Goal: Task Accomplishment & Management: Complete application form

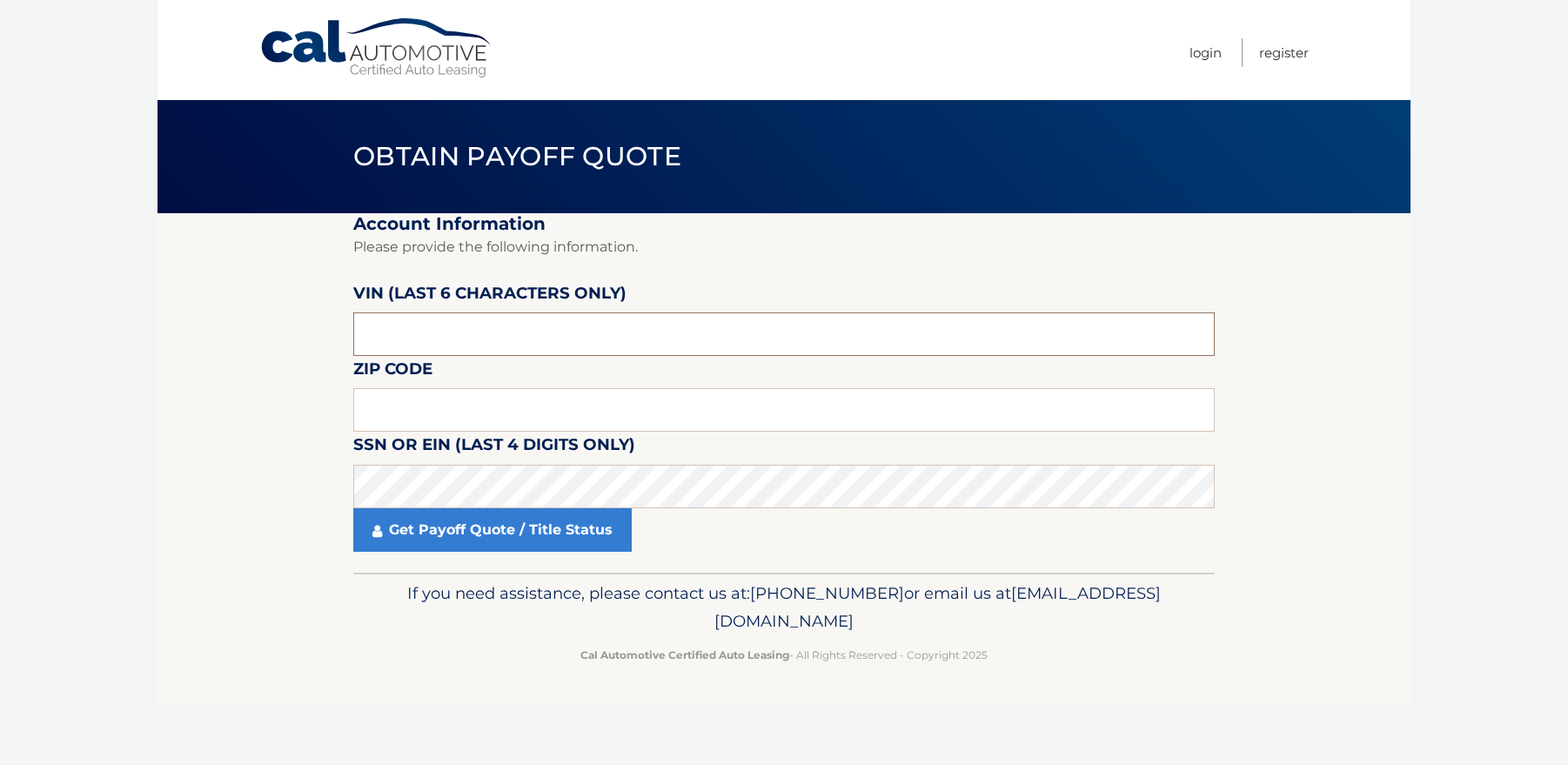
click at [471, 339] on input "text" at bounding box center [784, 334] width 862 height 44
type input "404367"
click at [414, 413] on input "text" at bounding box center [784, 410] width 862 height 44
click at [405, 405] on input "text" at bounding box center [784, 410] width 862 height 44
type input "34102"
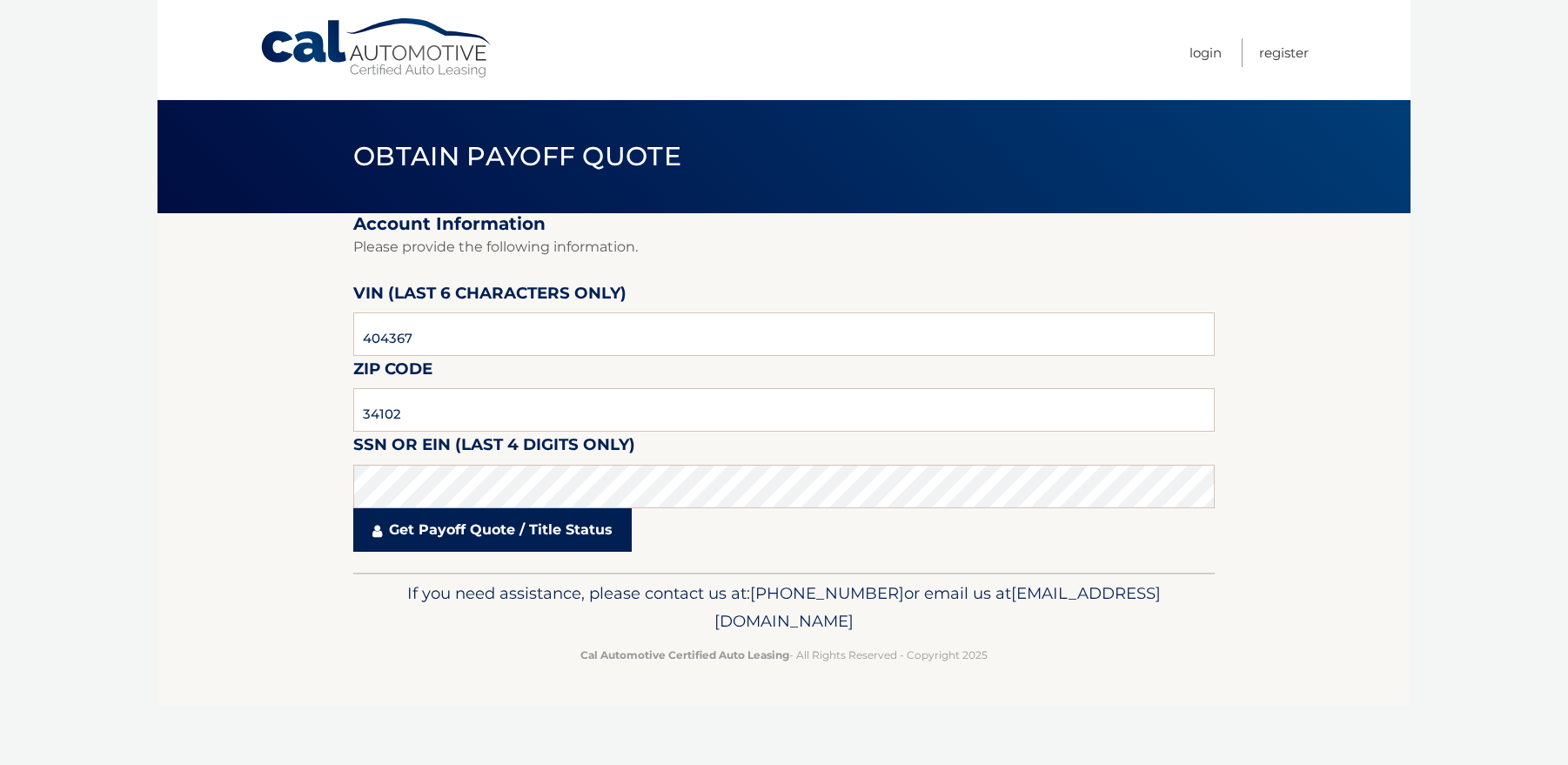
click at [531, 531] on link "Get Payoff Quote / Title Status" at bounding box center [492, 530] width 279 height 44
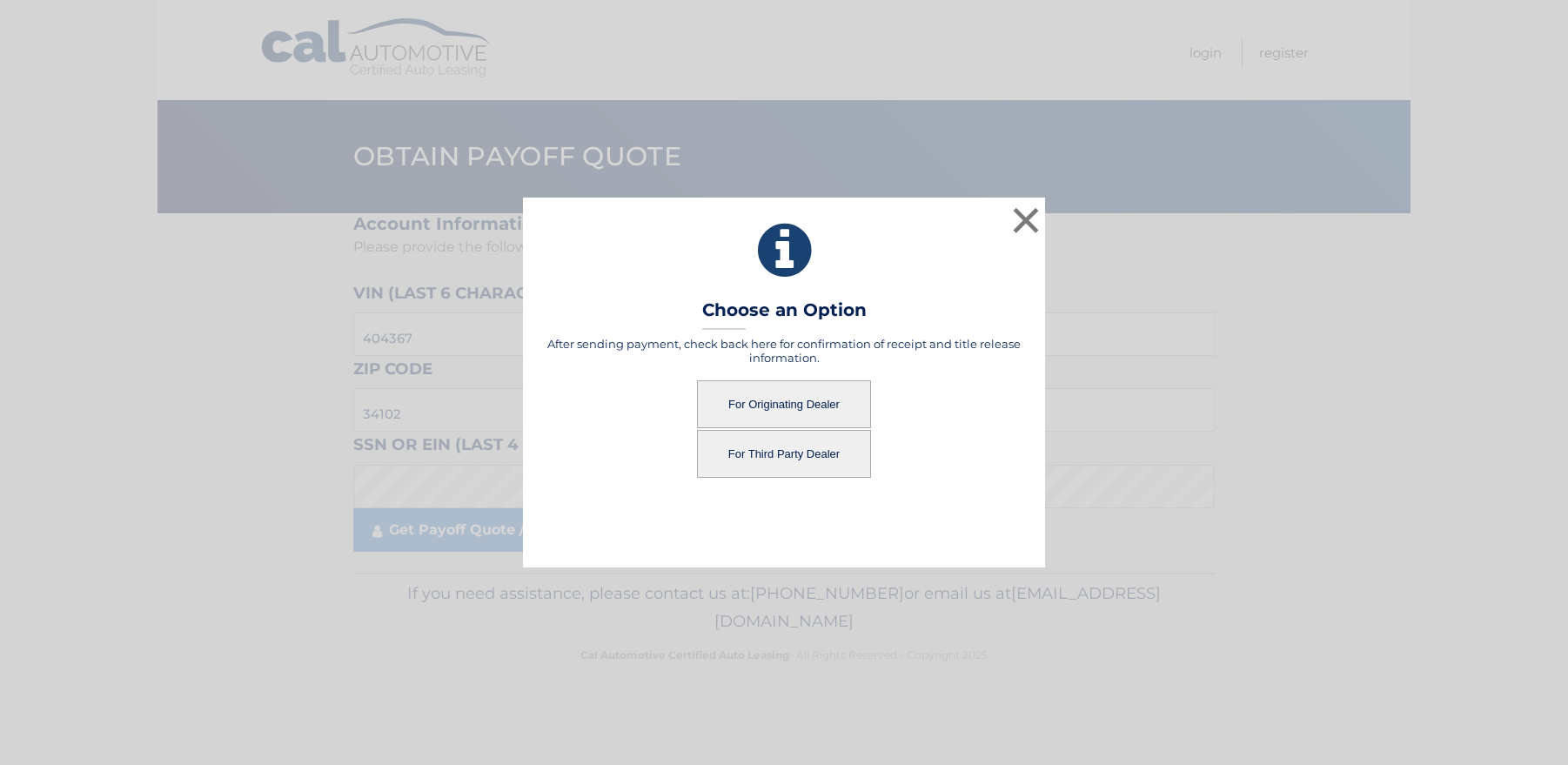
click at [801, 398] on button "For Originating Dealer" at bounding box center [784, 404] width 174 height 48
click at [772, 412] on button "For Originating Dealer" at bounding box center [784, 404] width 174 height 48
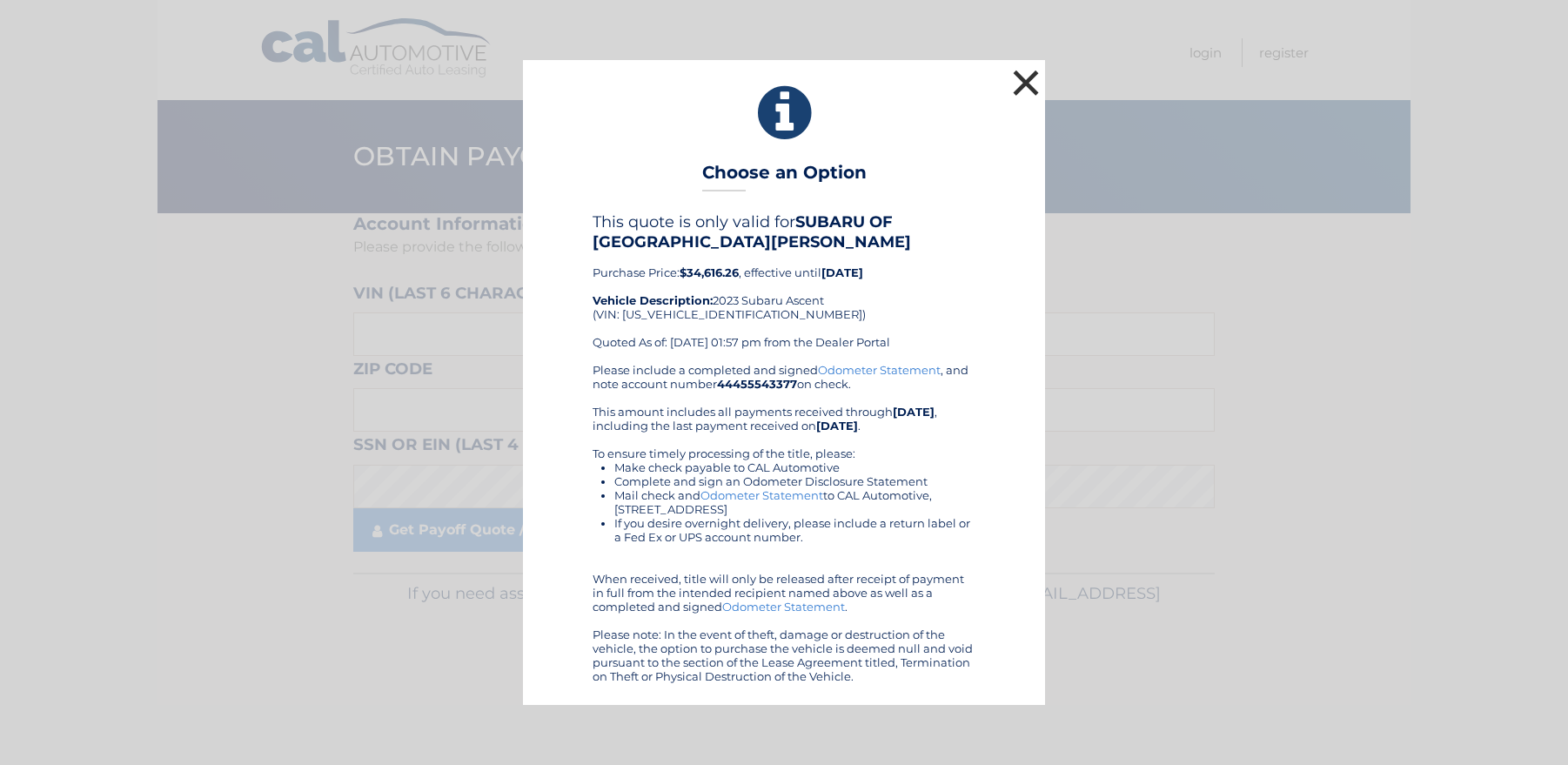
click at [1023, 91] on button "×" at bounding box center [1026, 83] width 35 height 35
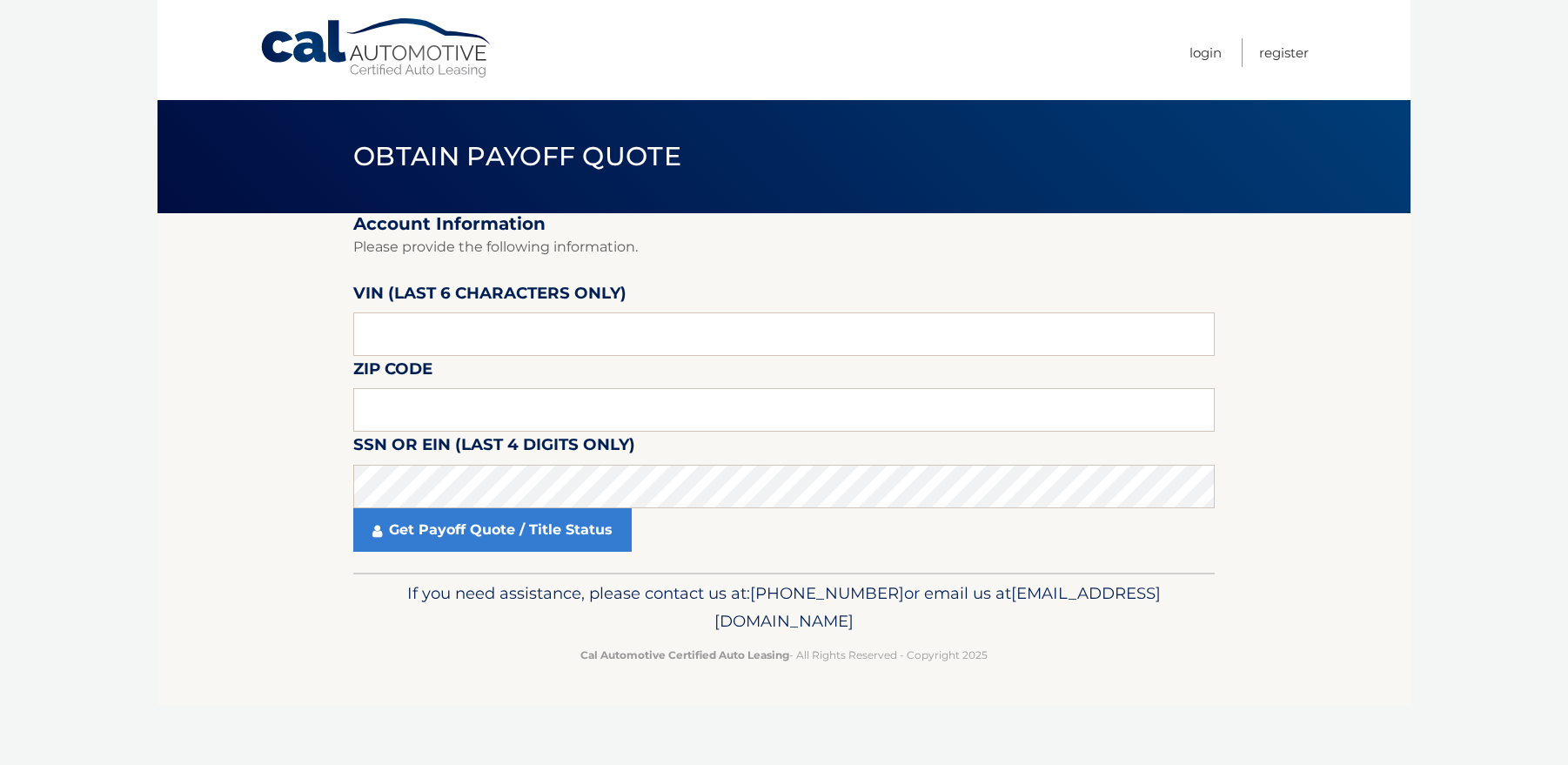
click at [308, 54] on link "Cal Automotive" at bounding box center [377, 48] width 235 height 62
